Goal: Transaction & Acquisition: Subscribe to service/newsletter

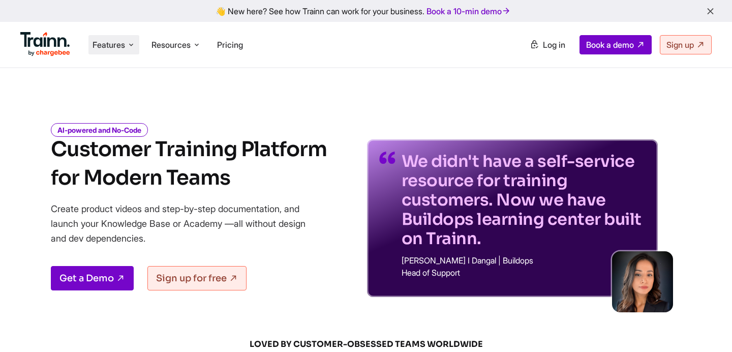
click at [122, 47] on span "Features" at bounding box center [109, 44] width 33 height 11
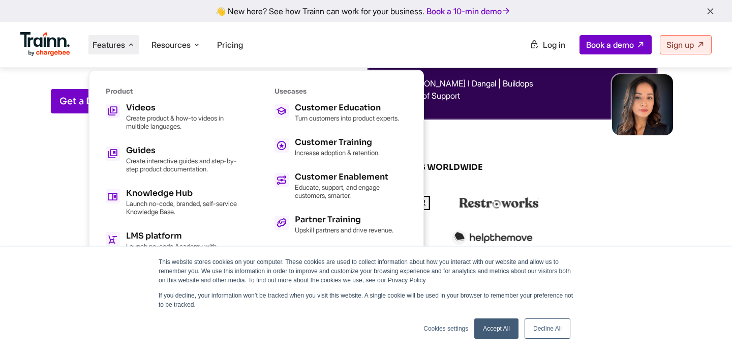
scroll to position [693, 0]
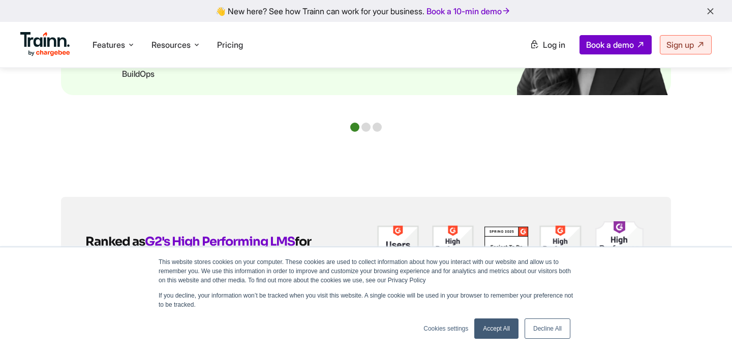
scroll to position [2553, 0]
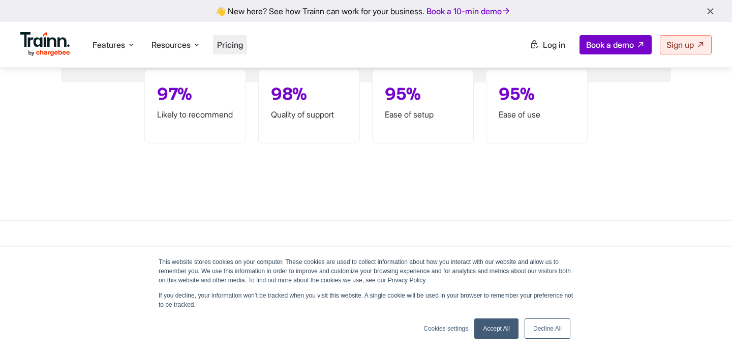
click at [220, 45] on span "Pricing" at bounding box center [230, 45] width 26 height 10
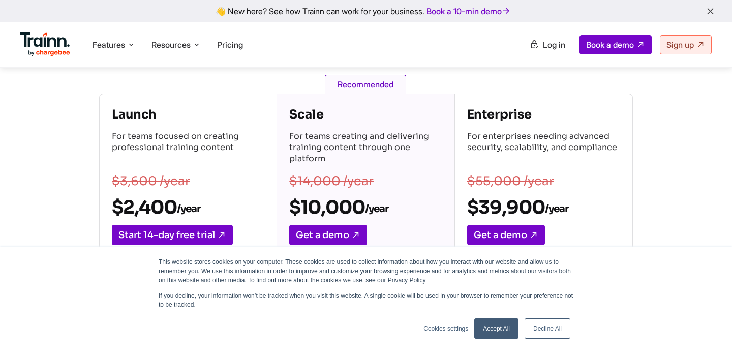
scroll to position [78, 0]
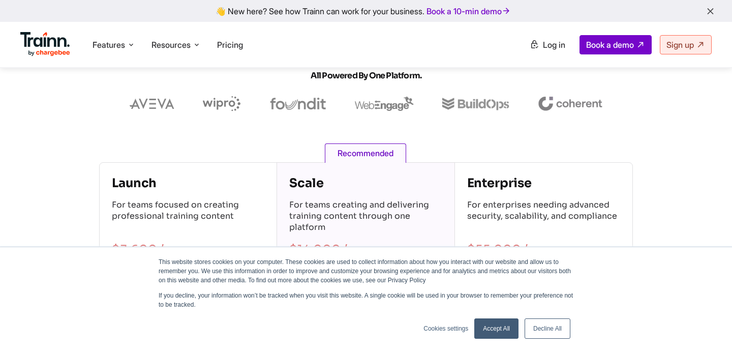
click at [351, 148] on span "Recommended" at bounding box center [365, 152] width 81 height 19
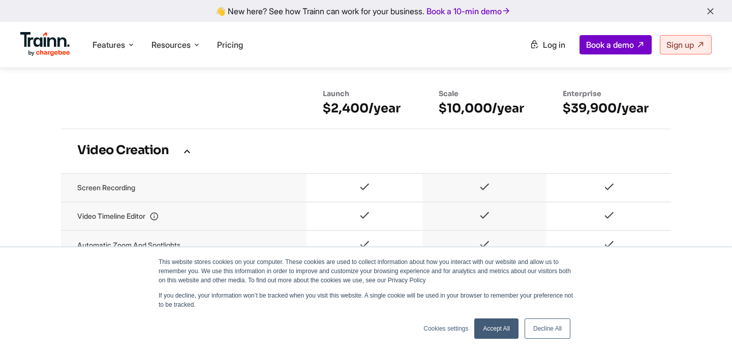
scroll to position [0, 0]
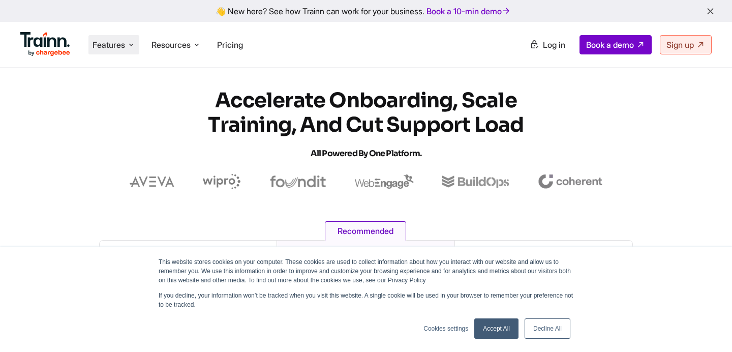
click at [110, 47] on span "Features" at bounding box center [109, 44] width 33 height 11
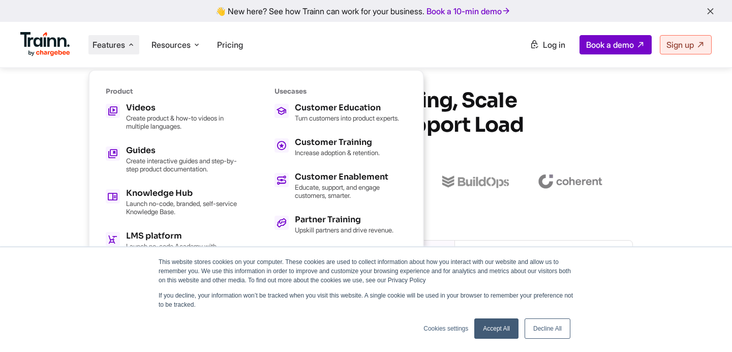
click at [60, 43] on img at bounding box center [45, 44] width 50 height 24
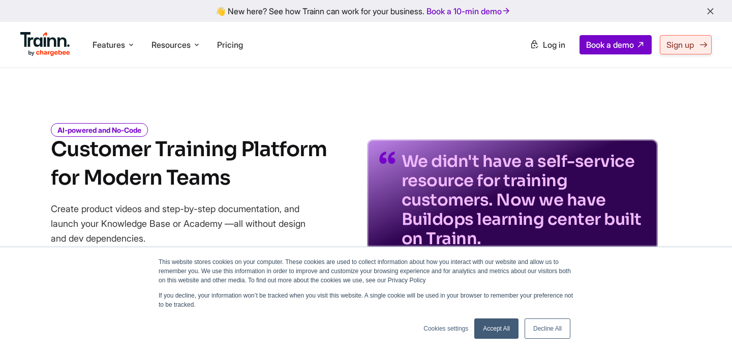
click at [684, 53] on link "Sign up" at bounding box center [686, 44] width 52 height 19
click at [546, 45] on span "Log in" at bounding box center [554, 45] width 22 height 10
